Goal: Entertainment & Leisure: Consume media (video, audio)

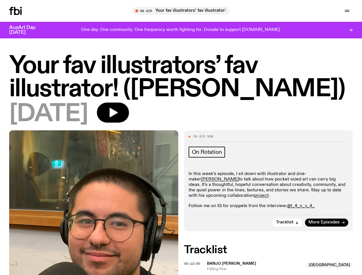
click at [0, 0] on icon "button" at bounding box center [0, 0] width 0 height 0
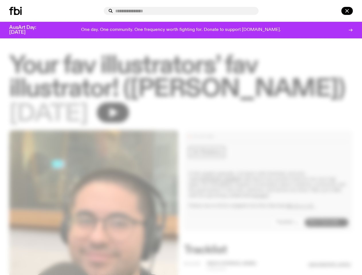
click at [183, 11] on input "text" at bounding box center [184, 11] width 139 height 5
click at [254, 11] on input "text" at bounding box center [184, 11] width 139 height 5
click at [334, 11] on div at bounding box center [339, 11] width 28 height 8
click at [132, 118] on div at bounding box center [181, 137] width 362 height 275
click at [288, 233] on div at bounding box center [181, 137] width 362 height 275
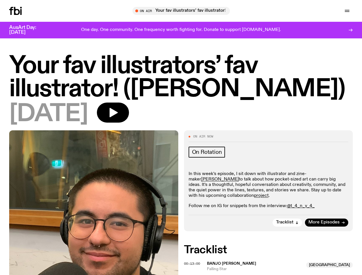
click at [193, 266] on span "00:13:00" at bounding box center [192, 263] width 16 height 5
click at [271, 267] on span "Banjo [PERSON_NAME]" at bounding box center [255, 263] width 96 height 5
